Goal: Check status: Check status

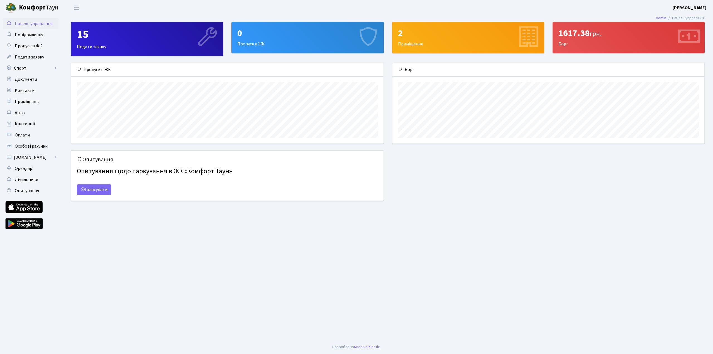
scroll to position [80, 312]
click at [37, 134] on link "Оплати" at bounding box center [31, 134] width 56 height 11
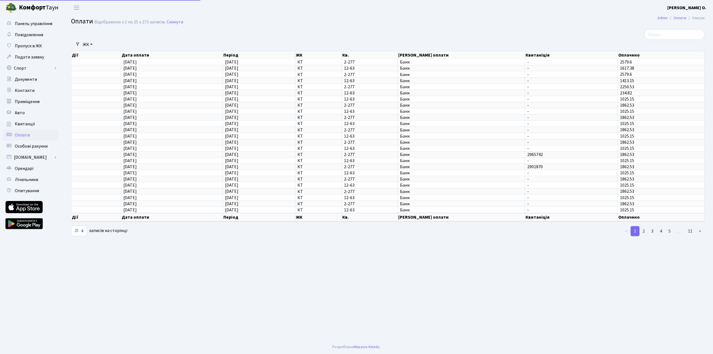
select select "25"
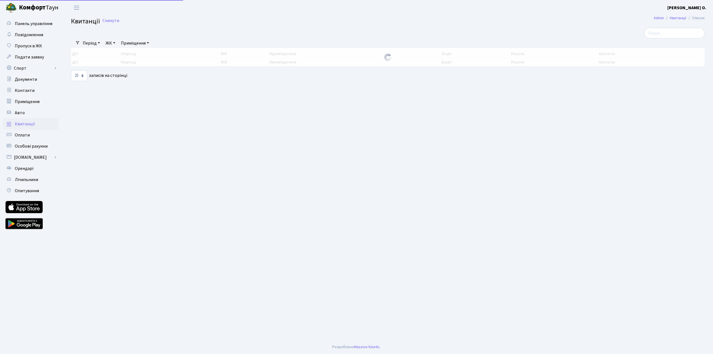
select select "25"
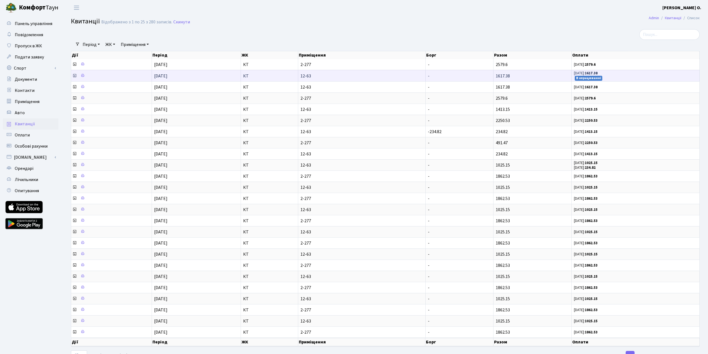
click at [75, 76] on icon at bounding box center [74, 75] width 4 height 4
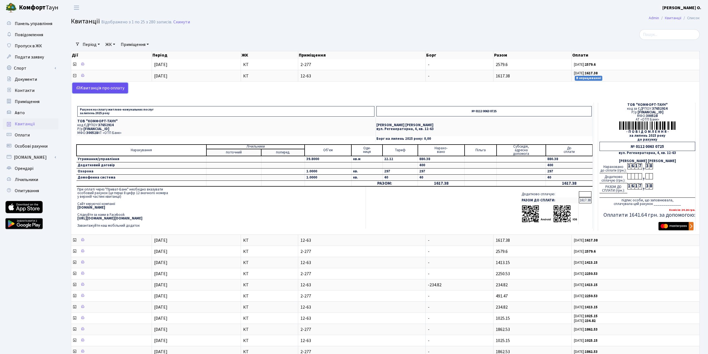
click at [107, 86] on link "Kвитанція про оплату" at bounding box center [100, 88] width 56 height 11
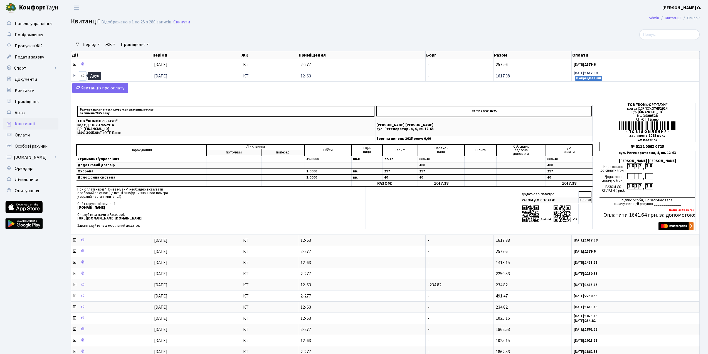
click at [84, 75] on icon at bounding box center [83, 75] width 4 height 4
